Goal: Task Accomplishment & Management: Use online tool/utility

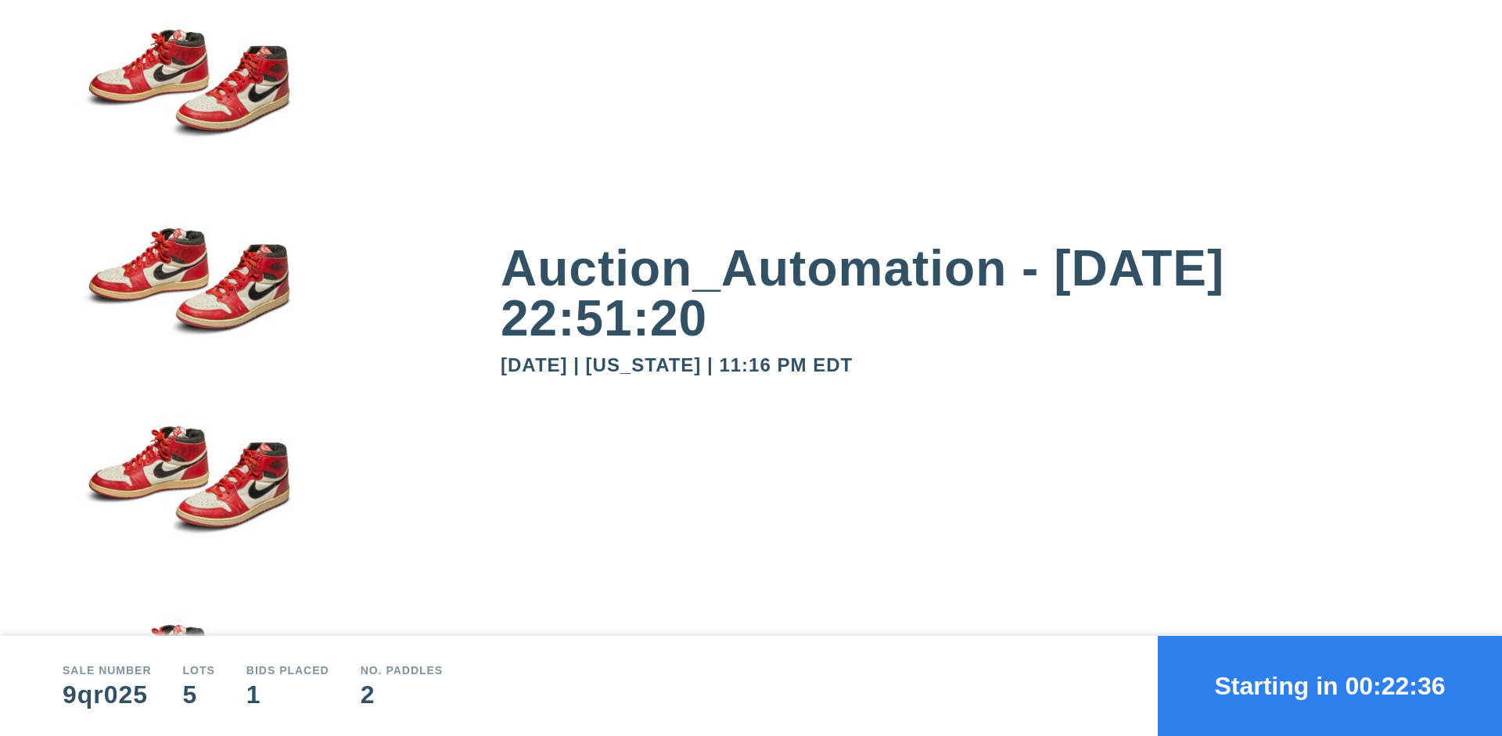
click at [1330, 686] on button "Starting in 00:22:36" at bounding box center [1330, 686] width 344 height 100
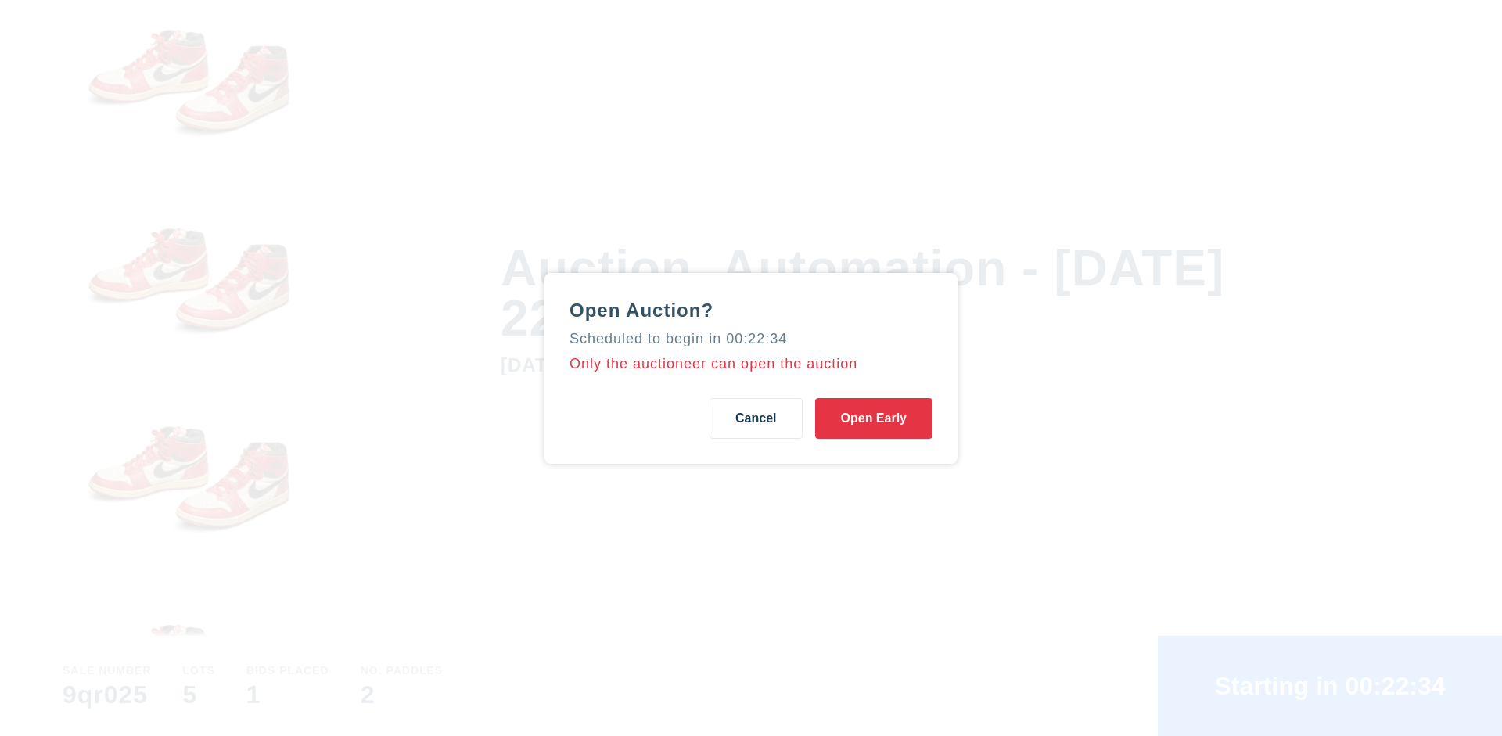
click at [874, 418] on button "Open Early" at bounding box center [873, 418] width 117 height 41
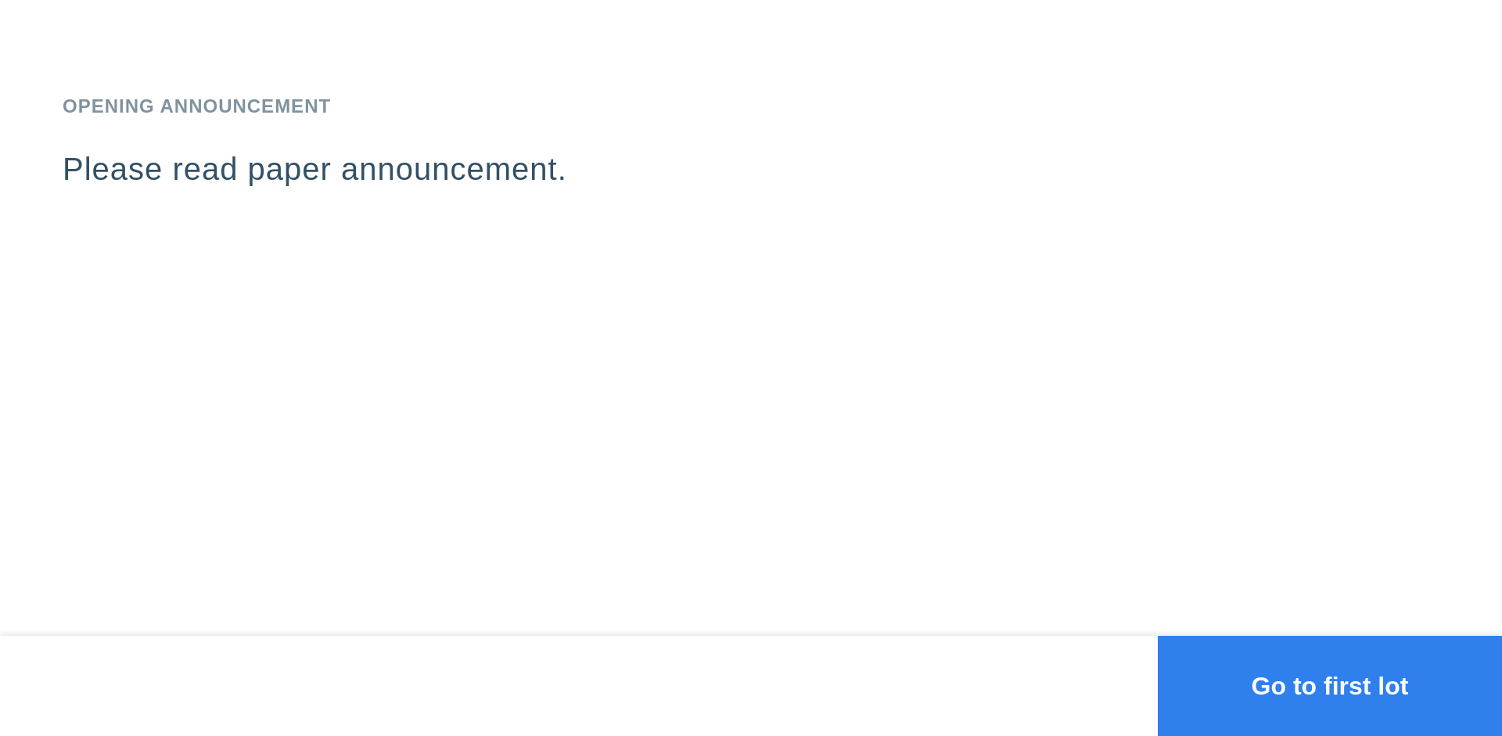
click at [1330, 686] on button "Go to first lot" at bounding box center [1330, 686] width 344 height 100
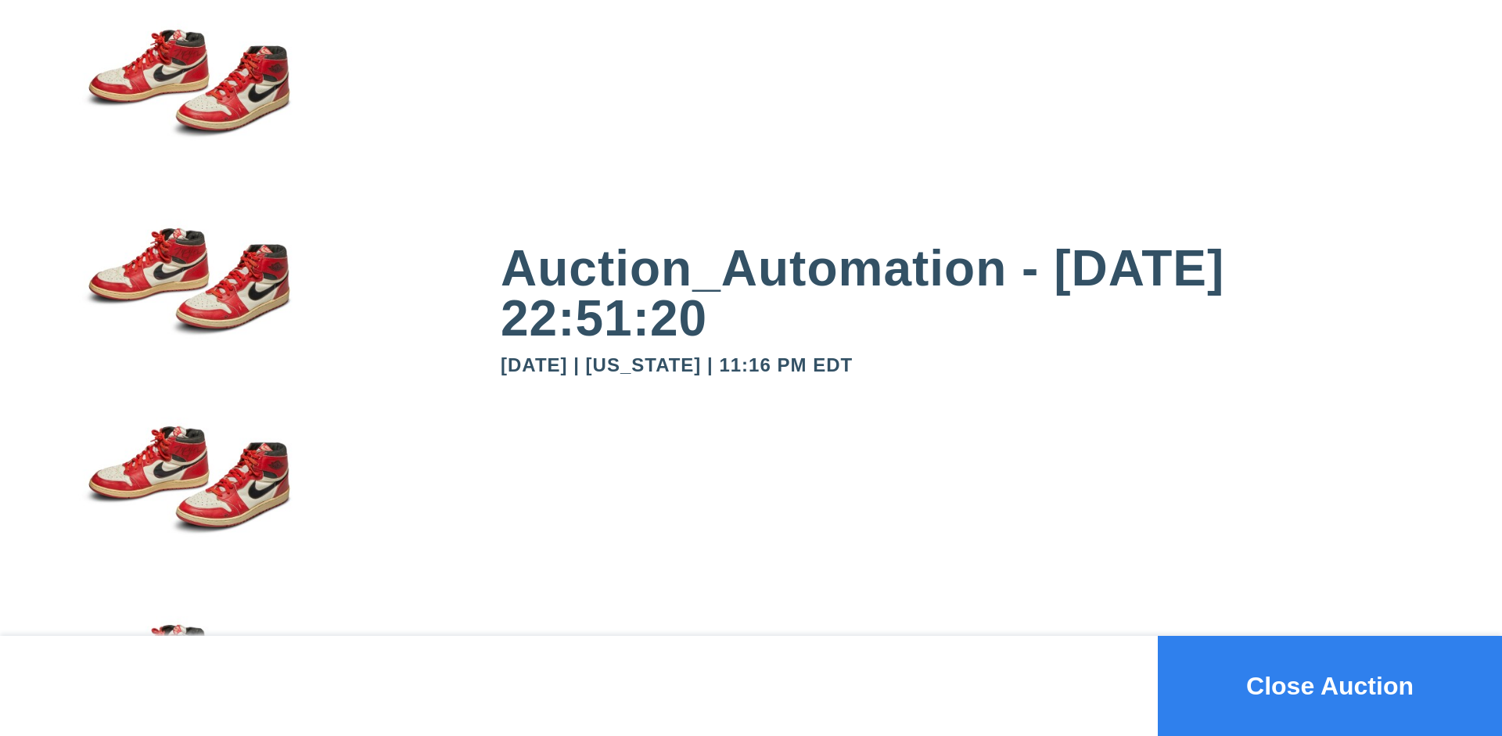
click at [1330, 686] on button "Close Auction" at bounding box center [1330, 686] width 344 height 100
